Goal: Navigation & Orientation: Locate item on page

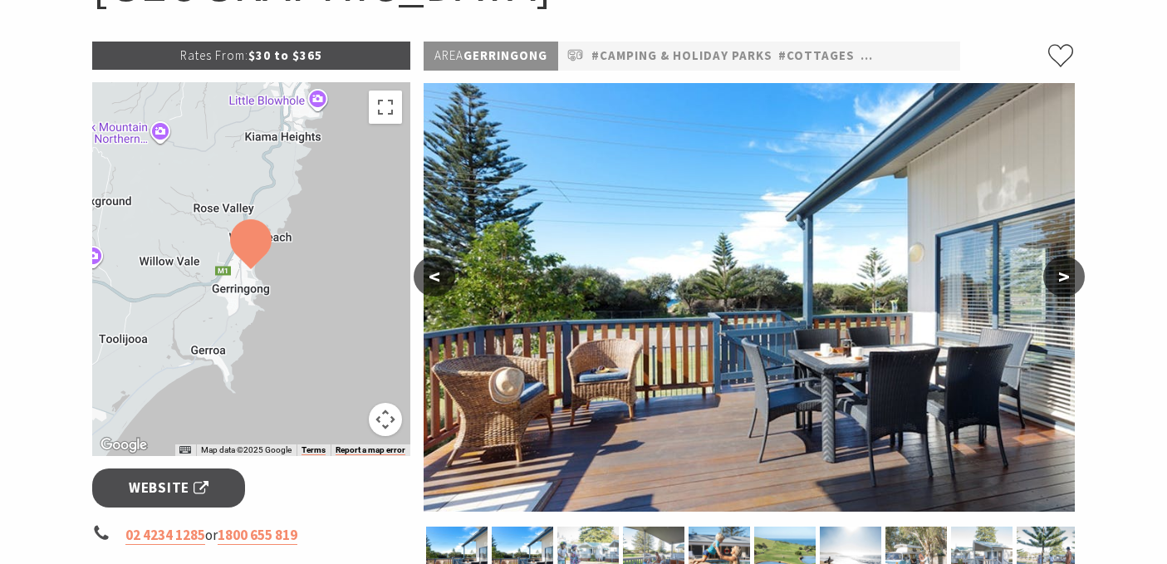
scroll to position [255, 0]
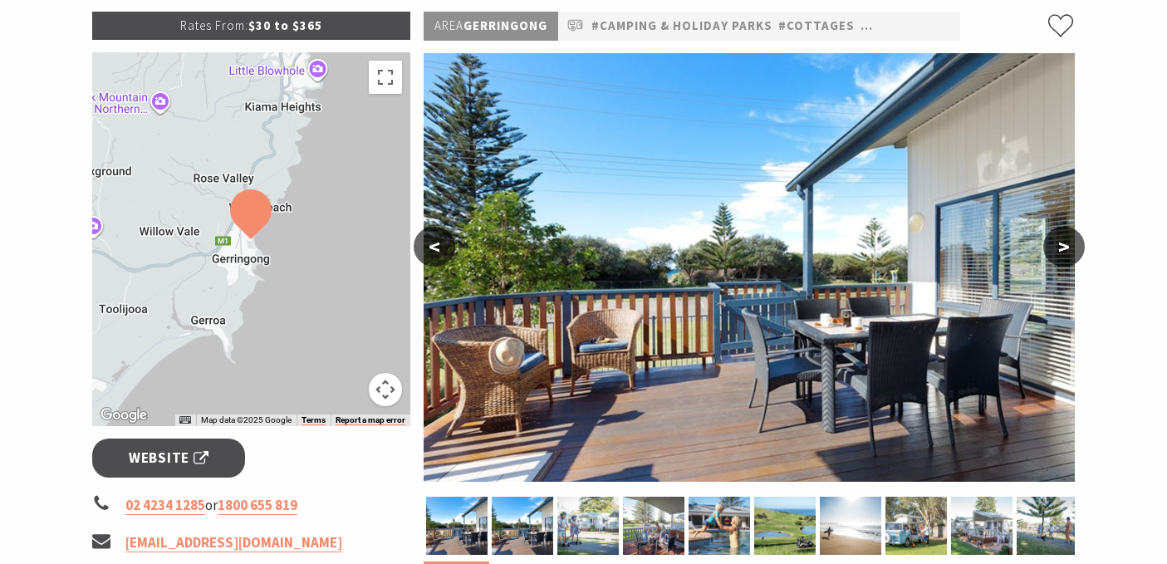
click at [1080, 248] on button ">" at bounding box center [1064, 247] width 42 height 40
click at [1080, 247] on button ">" at bounding box center [1064, 247] width 42 height 40
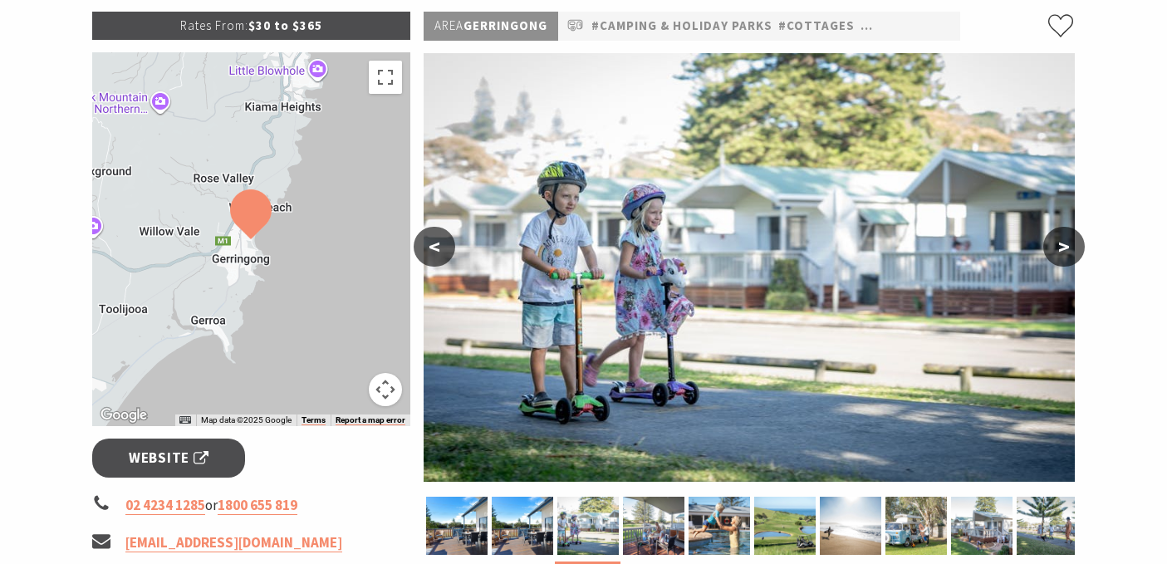
click at [1080, 247] on button ">" at bounding box center [1064, 247] width 42 height 40
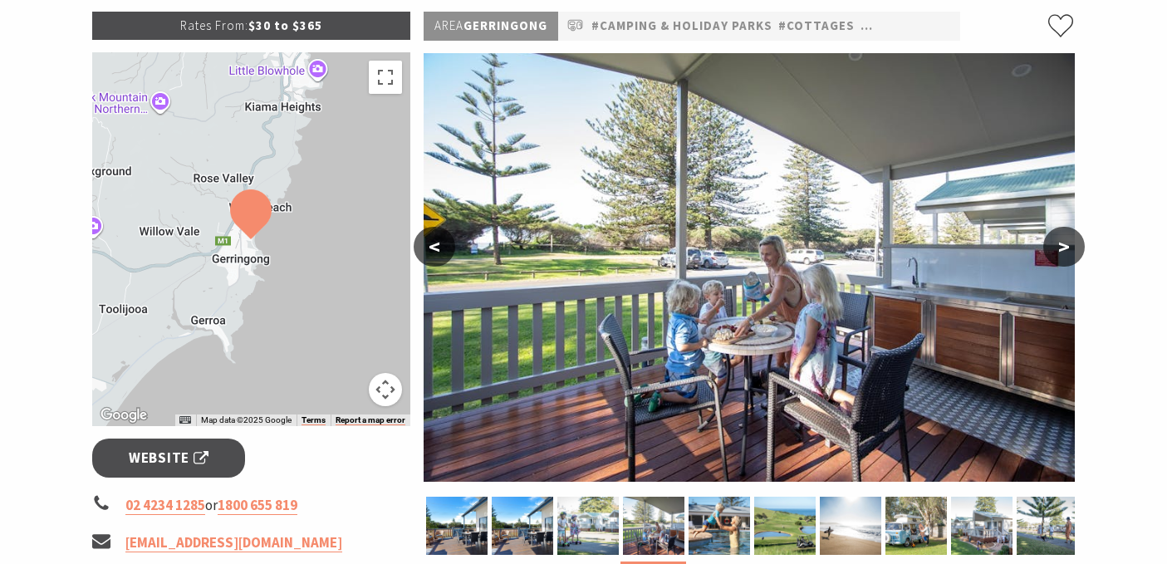
click at [1080, 247] on button ">" at bounding box center [1064, 247] width 42 height 40
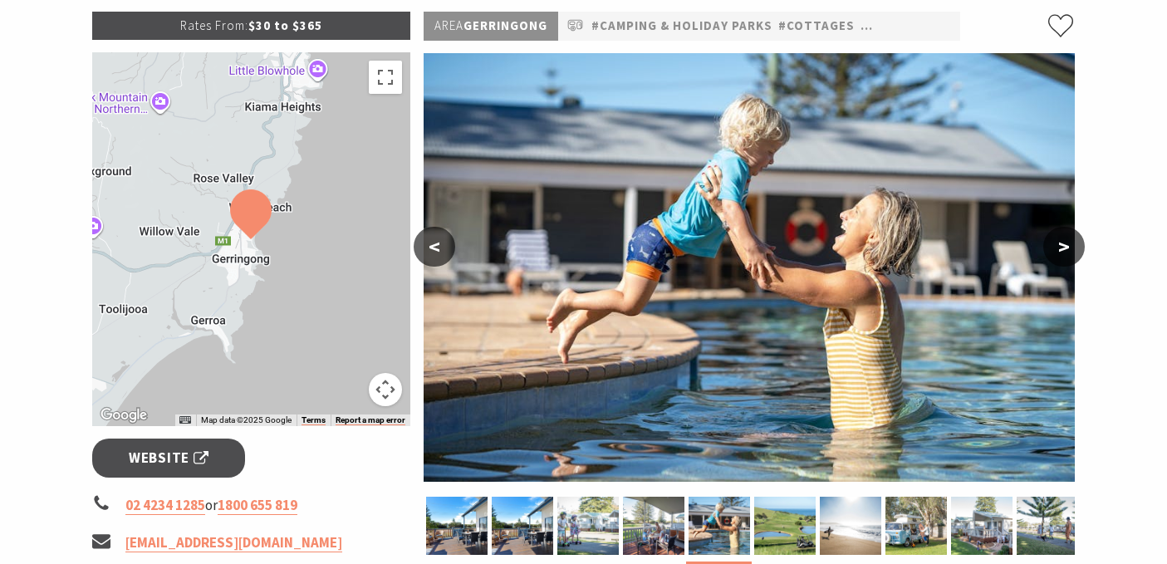
click at [1080, 247] on button ">" at bounding box center [1064, 247] width 42 height 40
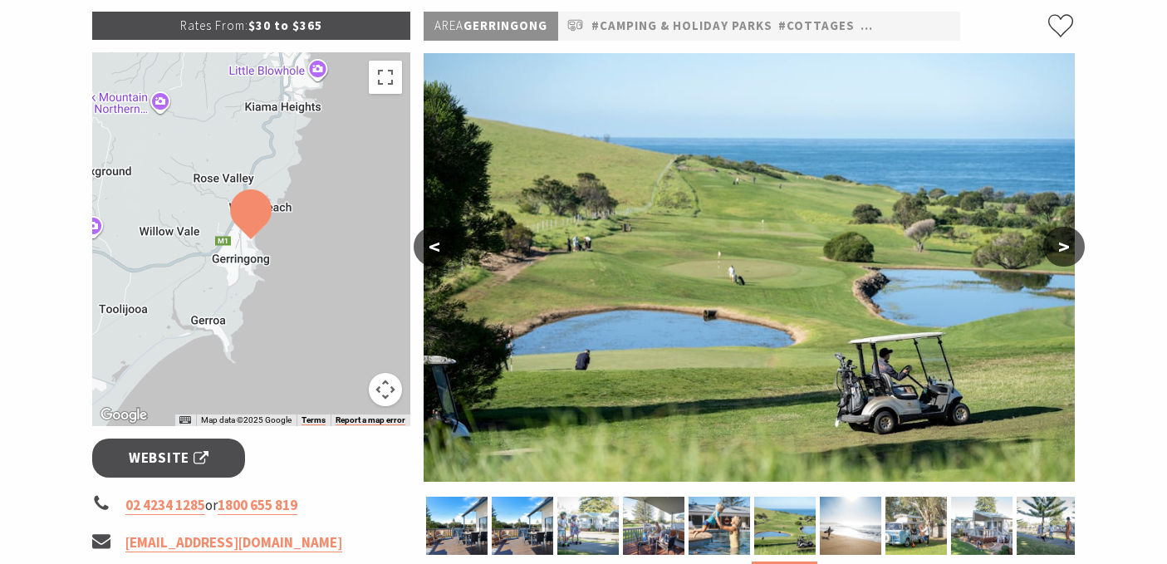
click at [1080, 247] on button ">" at bounding box center [1064, 247] width 42 height 40
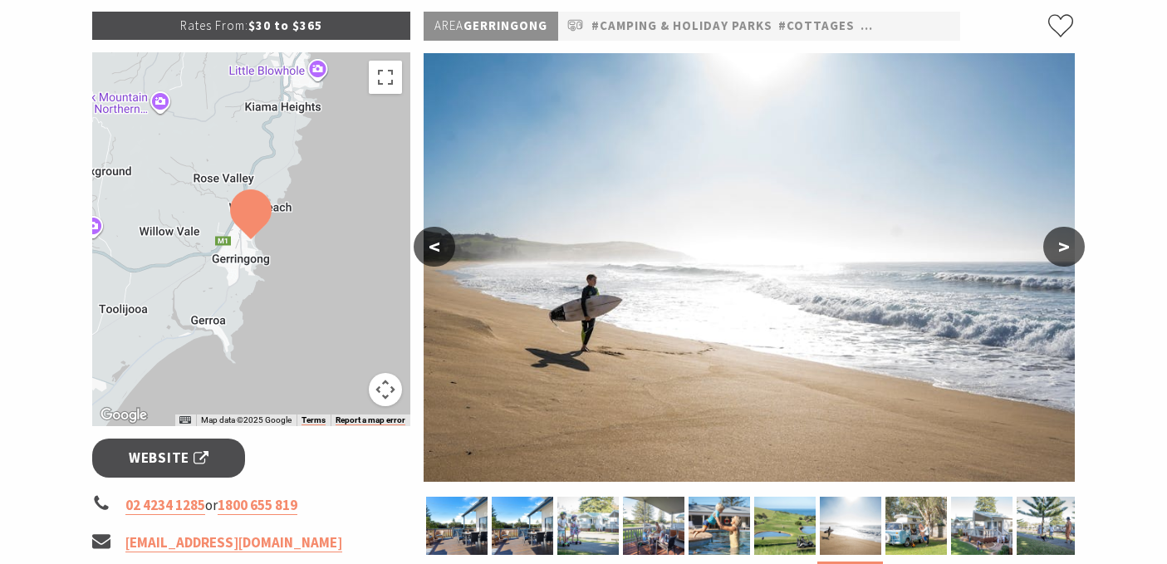
click at [1080, 247] on button ">" at bounding box center [1064, 247] width 42 height 40
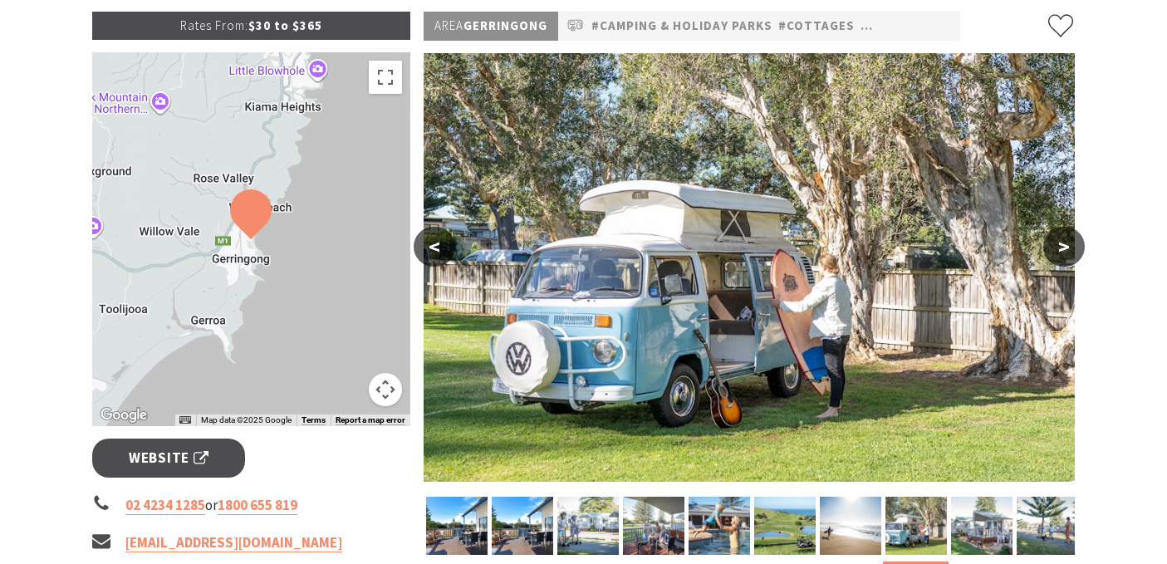
click at [1080, 247] on button ">" at bounding box center [1064, 247] width 42 height 40
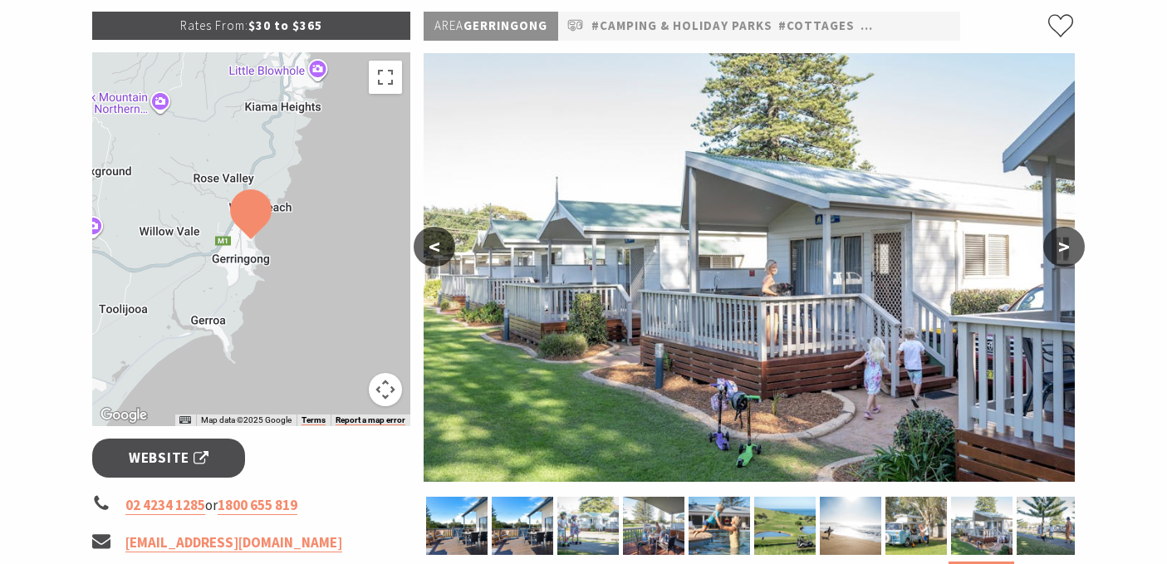
click at [1080, 247] on button ">" at bounding box center [1064, 247] width 42 height 40
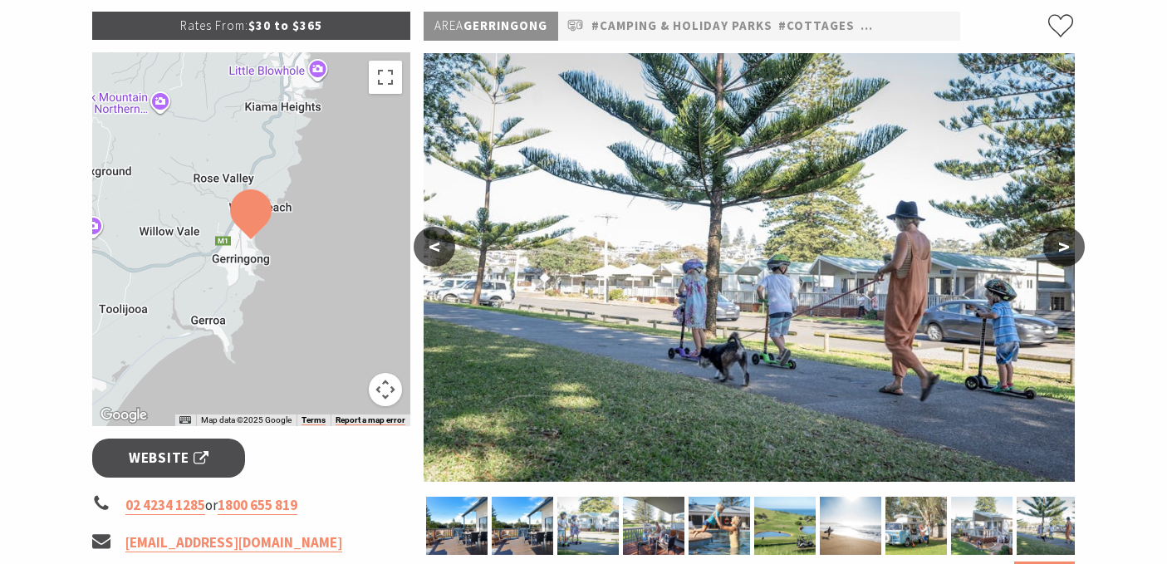
click at [1080, 247] on button ">" at bounding box center [1064, 247] width 42 height 40
click at [1063, 247] on button ">" at bounding box center [1064, 247] width 42 height 40
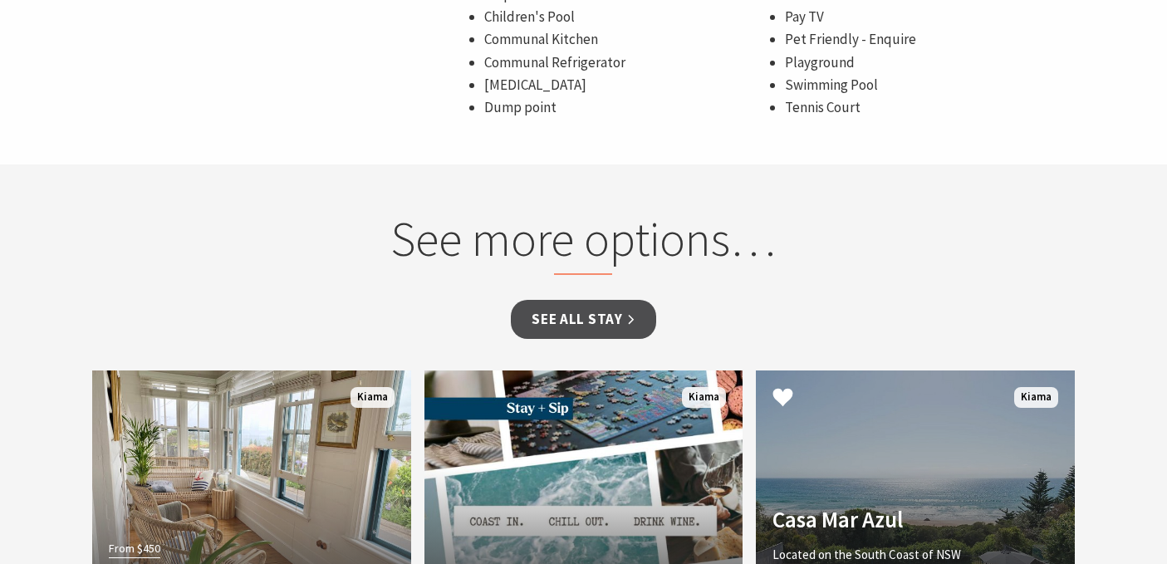
scroll to position [1523, 0]
